Goal: Task Accomplishment & Management: Manage account settings

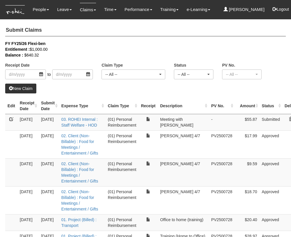
select select "50"
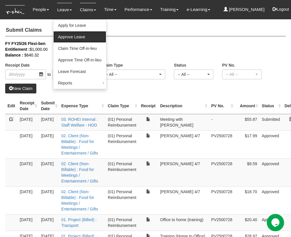
click at [64, 37] on link "Approve Leave" at bounding box center [79, 37] width 53 height 12
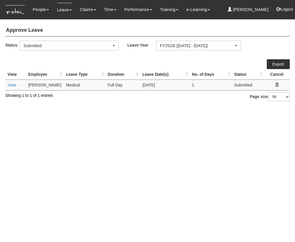
select select "50"
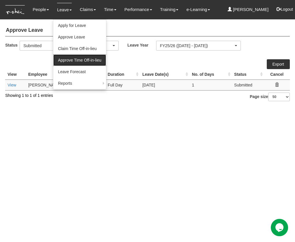
click at [61, 57] on link "Approve Time Off-in-lieu" at bounding box center [79, 60] width 53 height 12
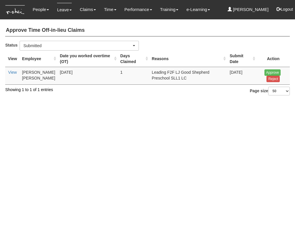
select select "50"
click at [274, 71] on input "Approve" at bounding box center [273, 72] width 16 height 6
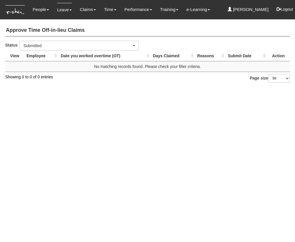
select select "50"
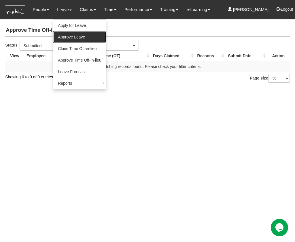
click at [68, 35] on link "Approve Leave" at bounding box center [79, 37] width 53 height 12
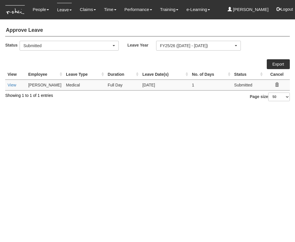
select select "50"
